Goal: Task Accomplishment & Management: Use online tool/utility

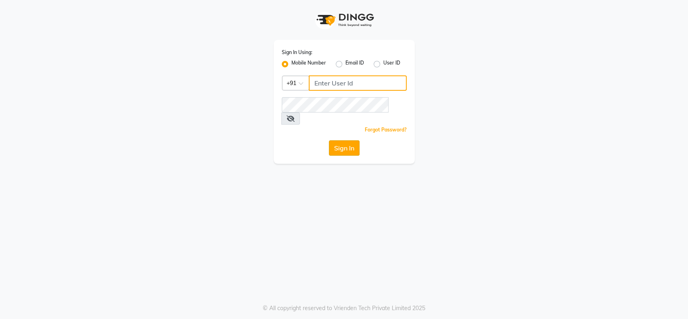
type input "9004145990"
click at [346, 140] on button "Sign In" at bounding box center [344, 147] width 31 height 15
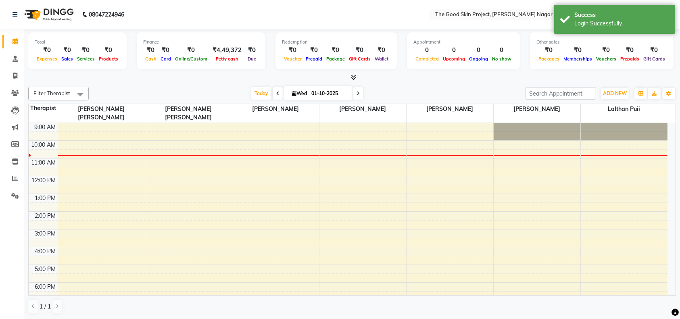
click at [276, 94] on icon at bounding box center [277, 93] width 3 height 5
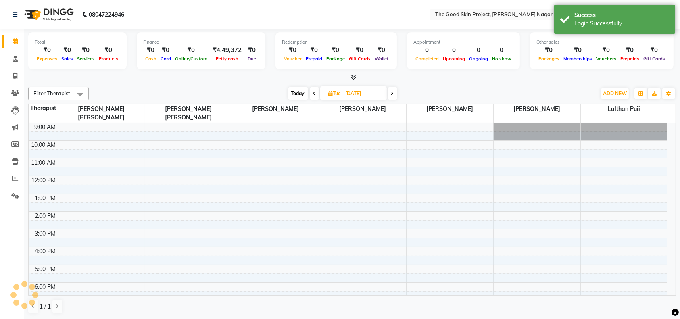
scroll to position [13, 0]
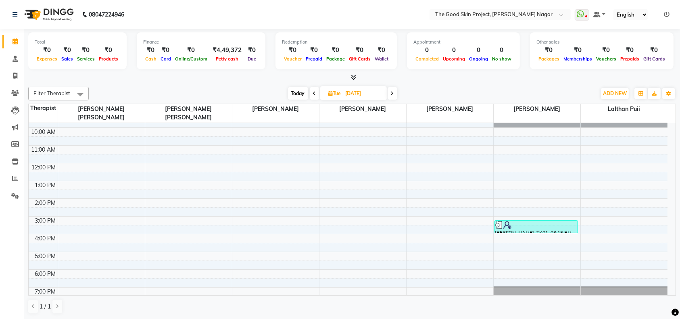
click at [394, 92] on span at bounding box center [393, 93] width 10 height 13
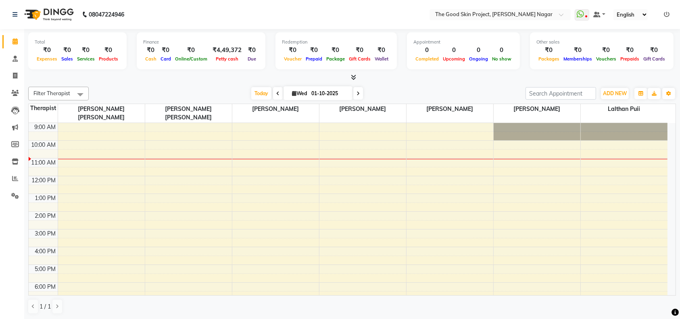
scroll to position [0, 0]
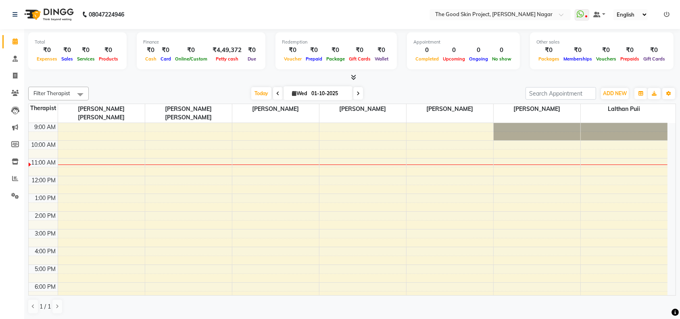
click at [276, 93] on icon at bounding box center [277, 93] width 3 height 5
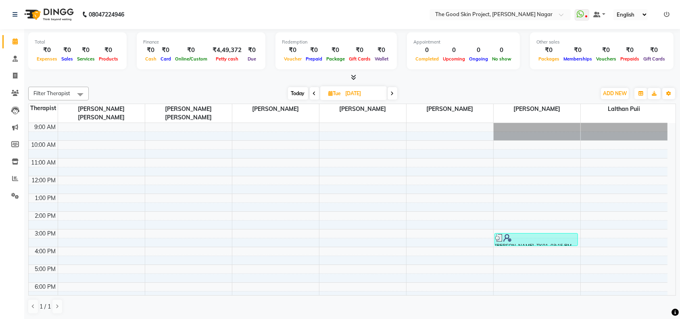
click at [394, 96] on span at bounding box center [393, 93] width 10 height 13
type input "01-10-2025"
